Goal: Task Accomplishment & Management: Use online tool/utility

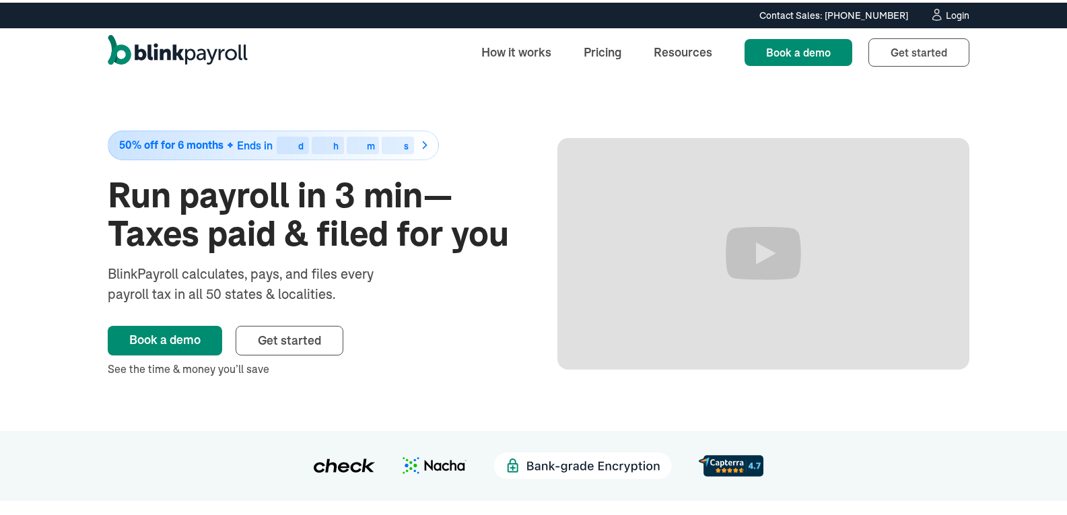
click at [950, 15] on div "Login" at bounding box center [958, 12] width 24 height 9
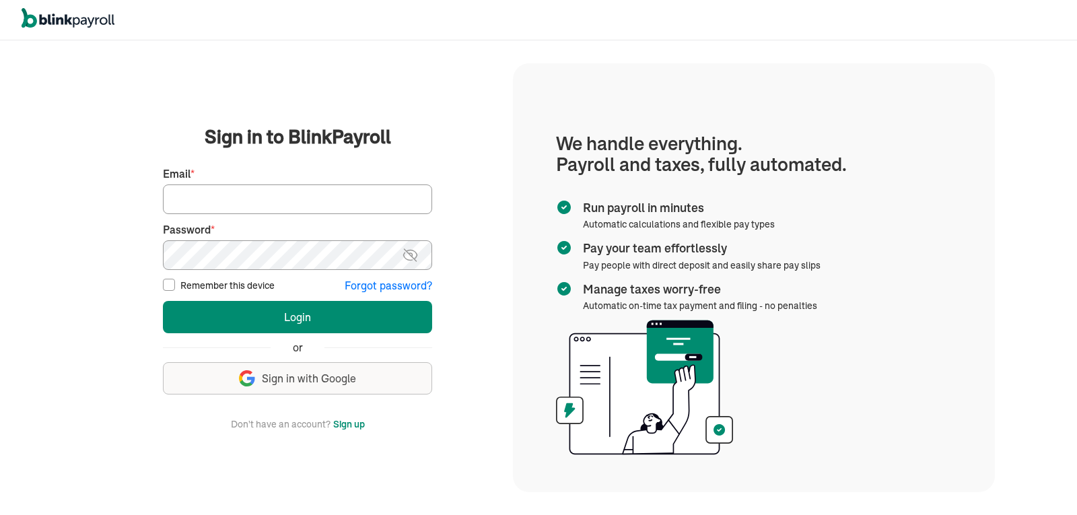
click at [306, 195] on input "Email *" at bounding box center [297, 199] width 269 height 30
type input "laura@rrdayton.com"
click at [163, 301] on button "Login" at bounding box center [297, 317] width 269 height 32
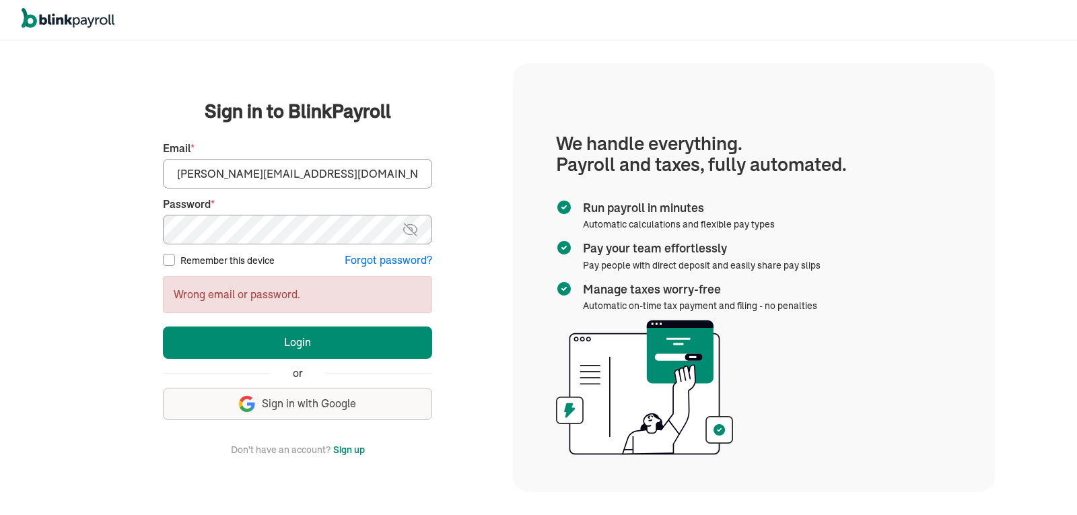
click at [163, 326] on button "Login" at bounding box center [297, 342] width 269 height 32
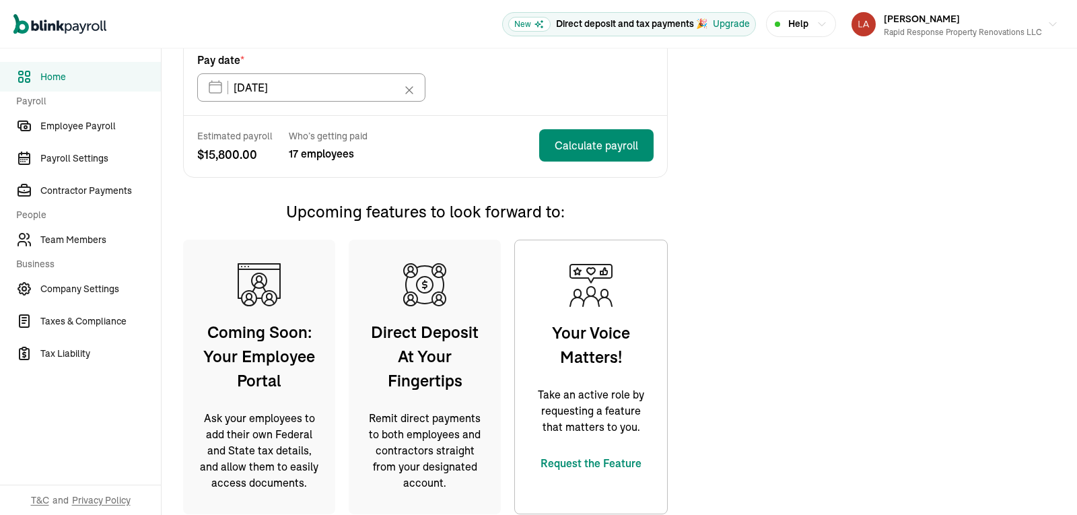
scroll to position [411, 0]
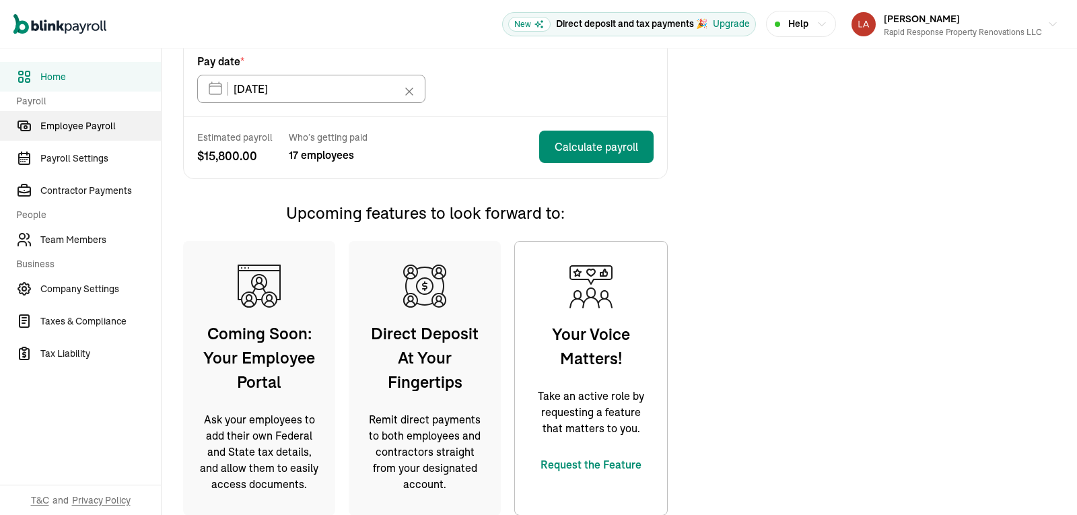
click at [129, 124] on span "Employee Payroll" at bounding box center [100, 126] width 120 height 14
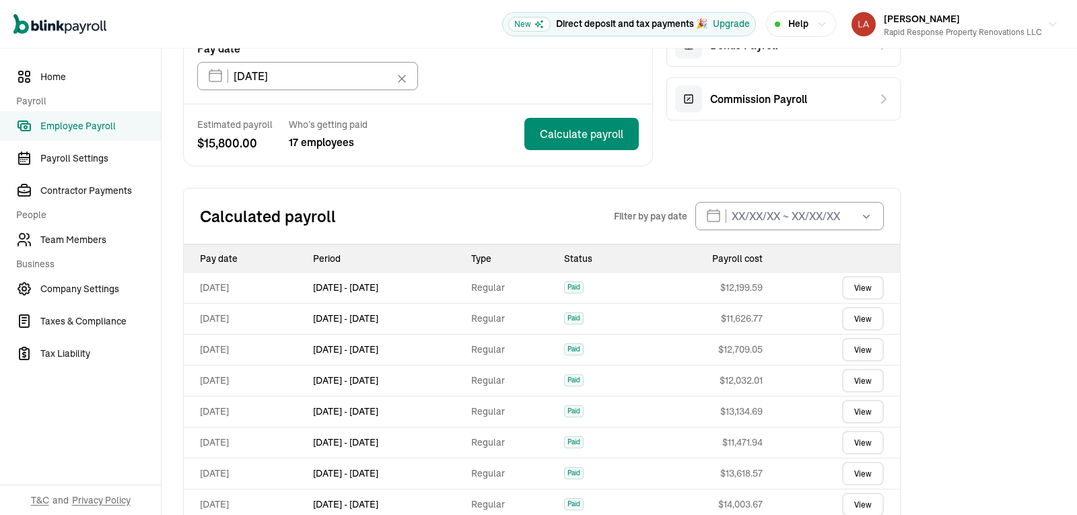
scroll to position [362, 0]
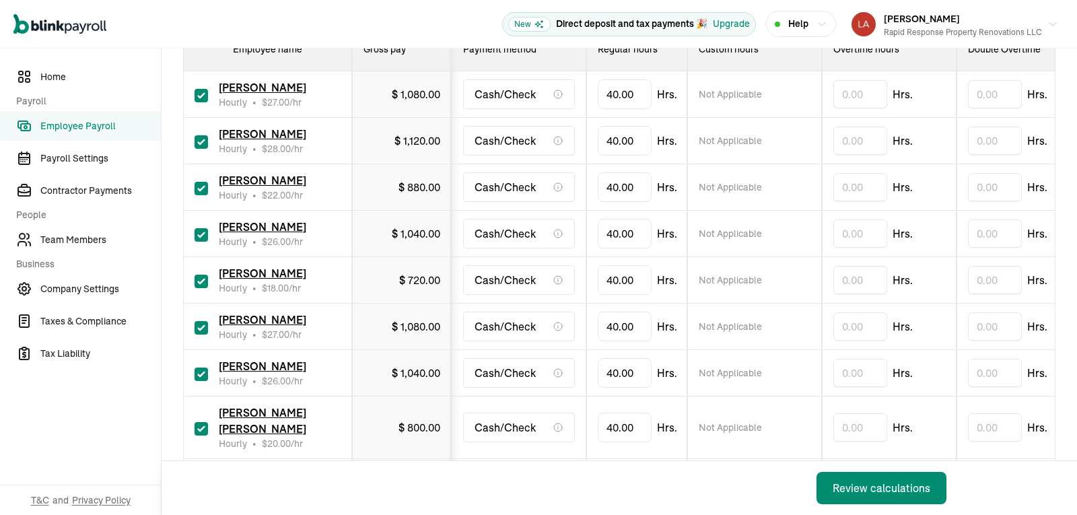
scroll to position [267, 0]
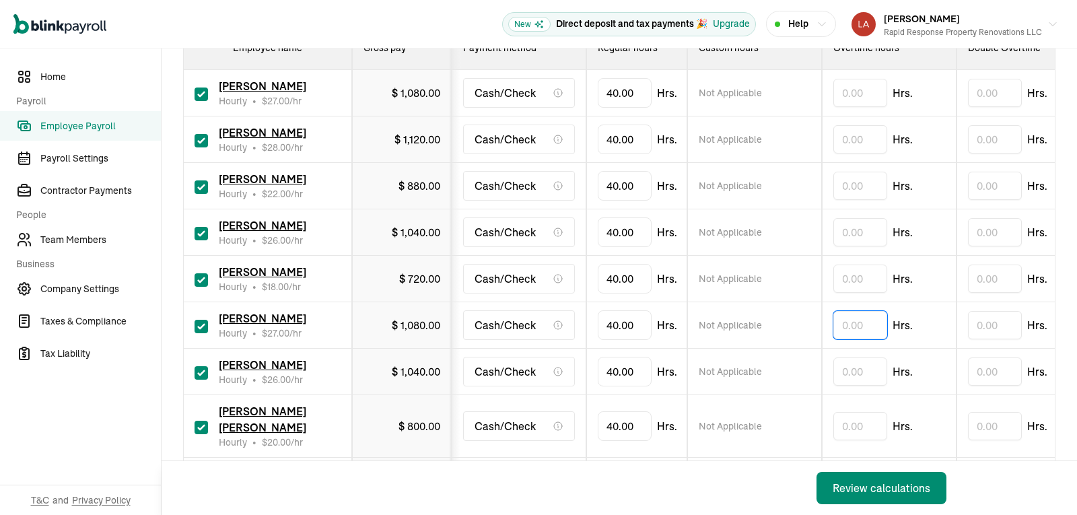
click at [846, 328] on input "text" at bounding box center [860, 325] width 54 height 28
type input "0.35"
click at [920, 497] on button "Review calculations" at bounding box center [881, 488] width 130 height 32
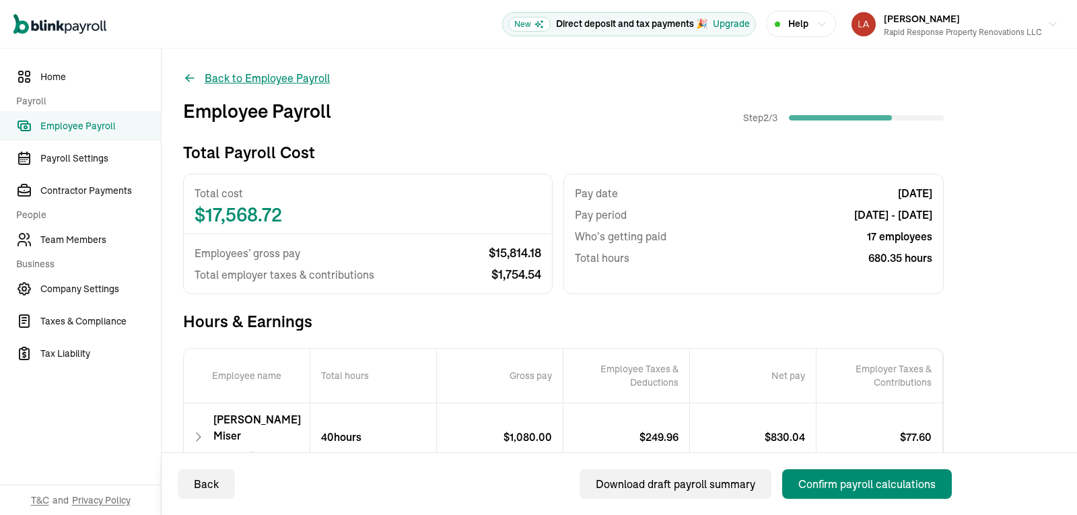
click at [256, 77] on button "Back to Employee Payroll" at bounding box center [256, 78] width 147 height 16
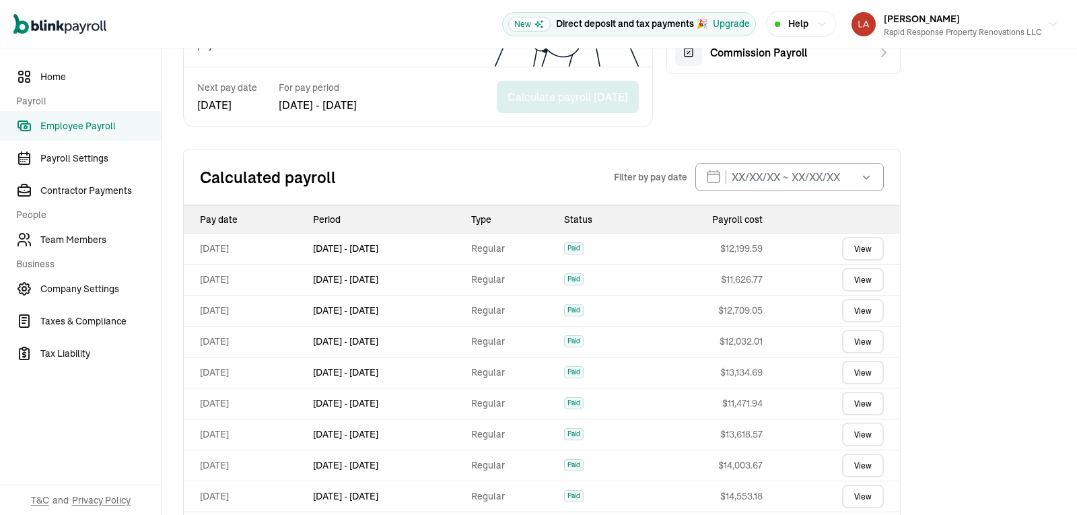
scroll to position [374, 0]
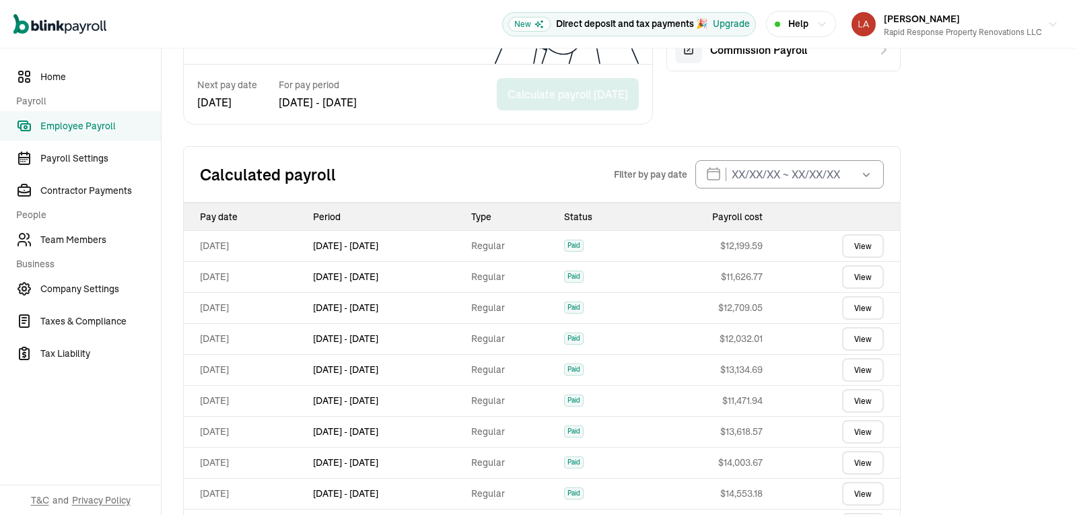
click at [693, 106] on div "Off-cycle Payroll Bonus Payroll Commission Payroll" at bounding box center [783, 23] width 234 height 204
click at [709, 90] on div "Off-cycle Payroll Bonus Payroll Commission Payroll" at bounding box center [783, 23] width 234 height 204
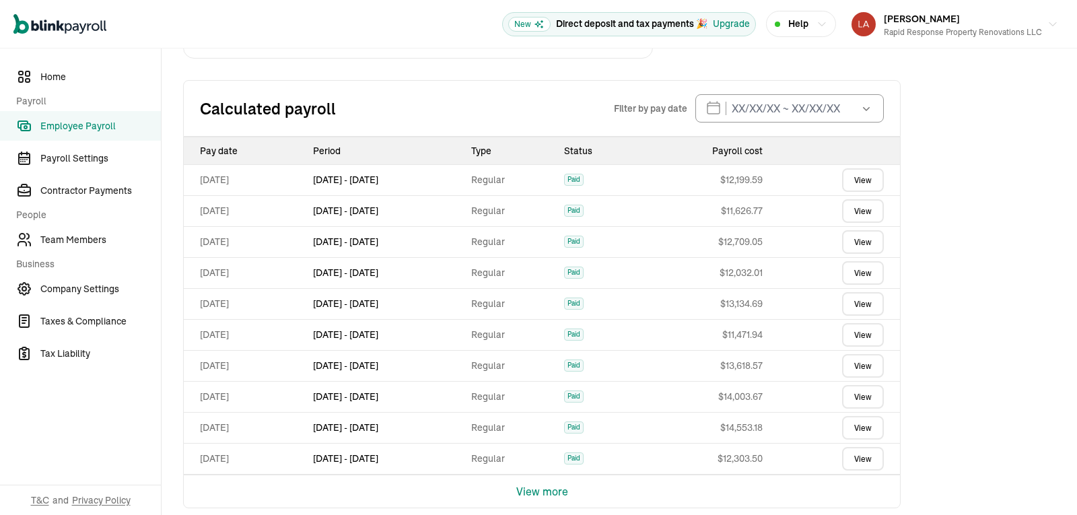
scroll to position [442, 0]
